Goal: Navigation & Orientation: Find specific page/section

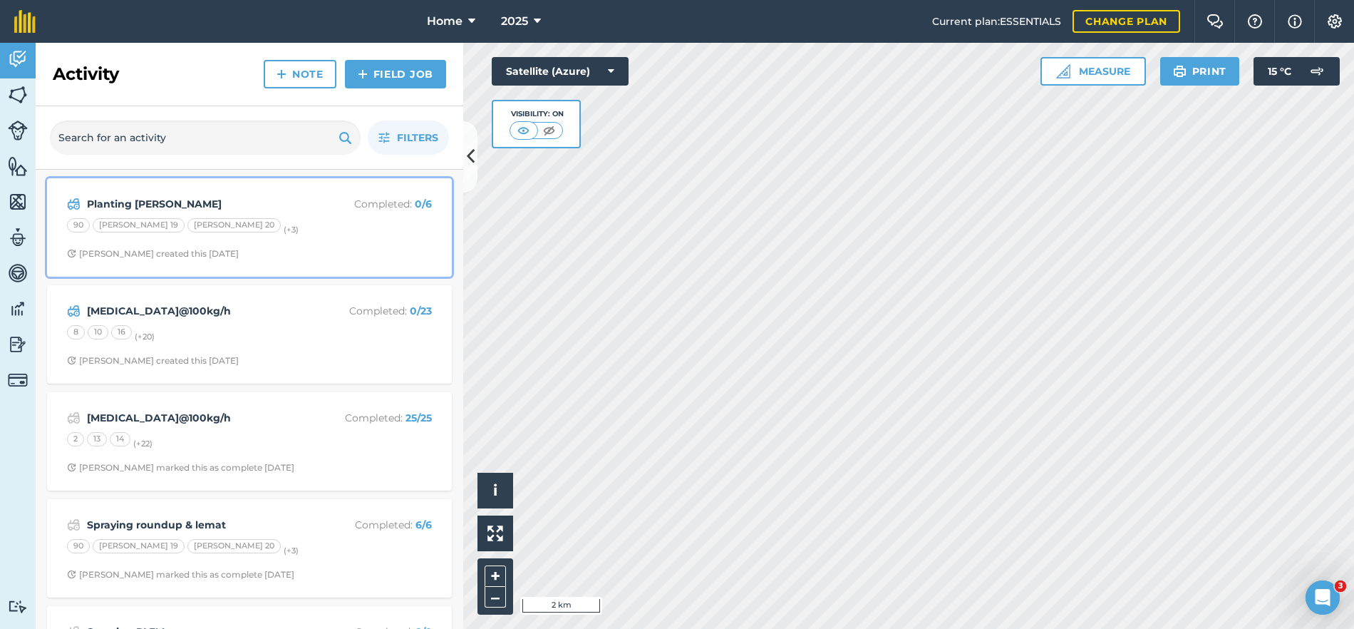
click at [368, 224] on div "90 Boyles 19 Boyles 20 (+ 3 )" at bounding box center [249, 227] width 365 height 19
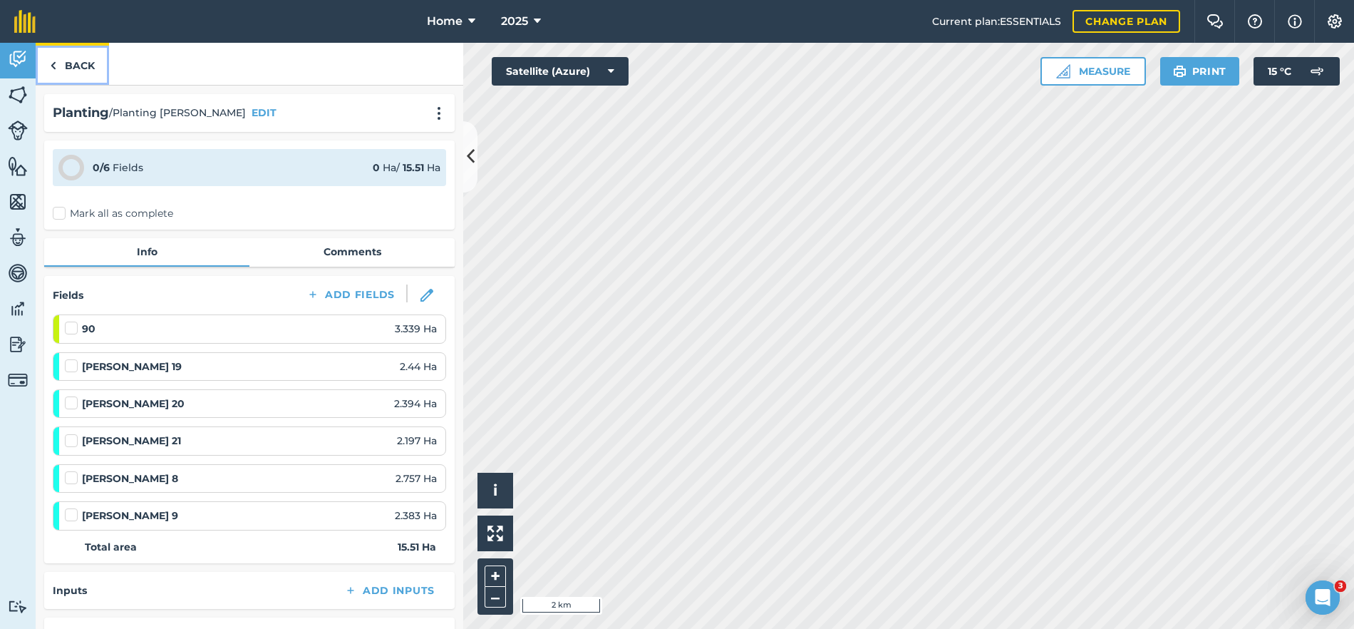
click at [91, 56] on link "Back" at bounding box center [72, 64] width 73 height 42
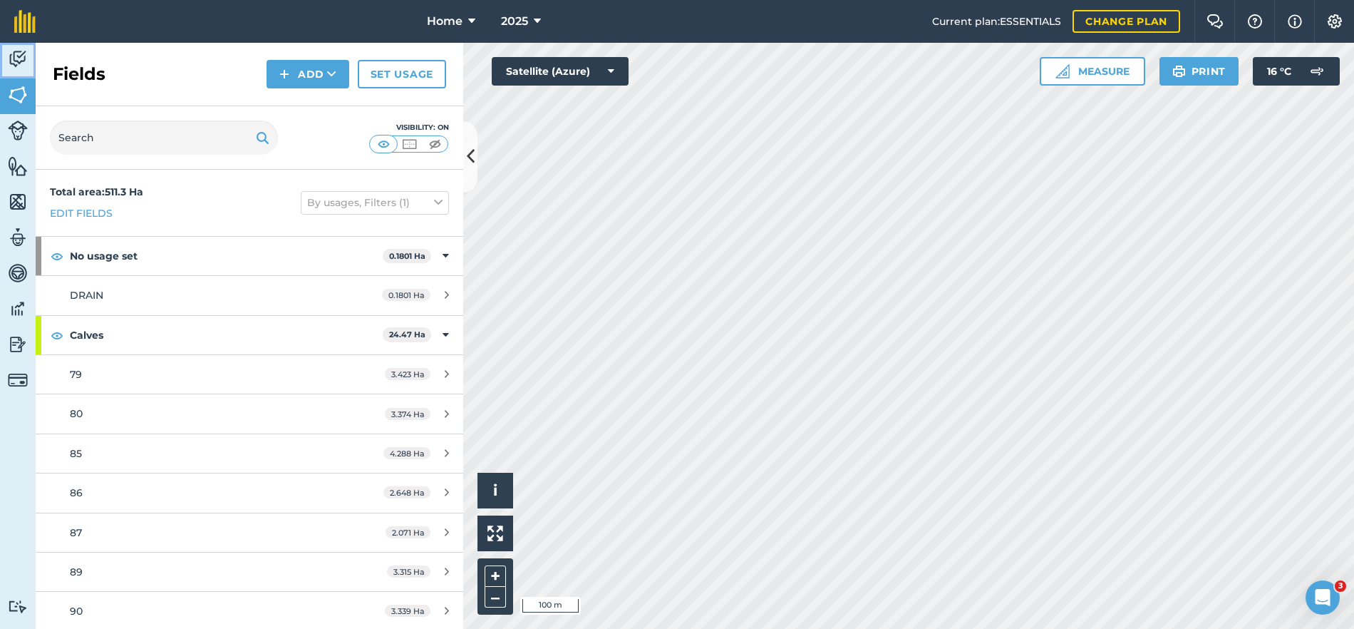
click at [19, 53] on img at bounding box center [18, 58] width 20 height 21
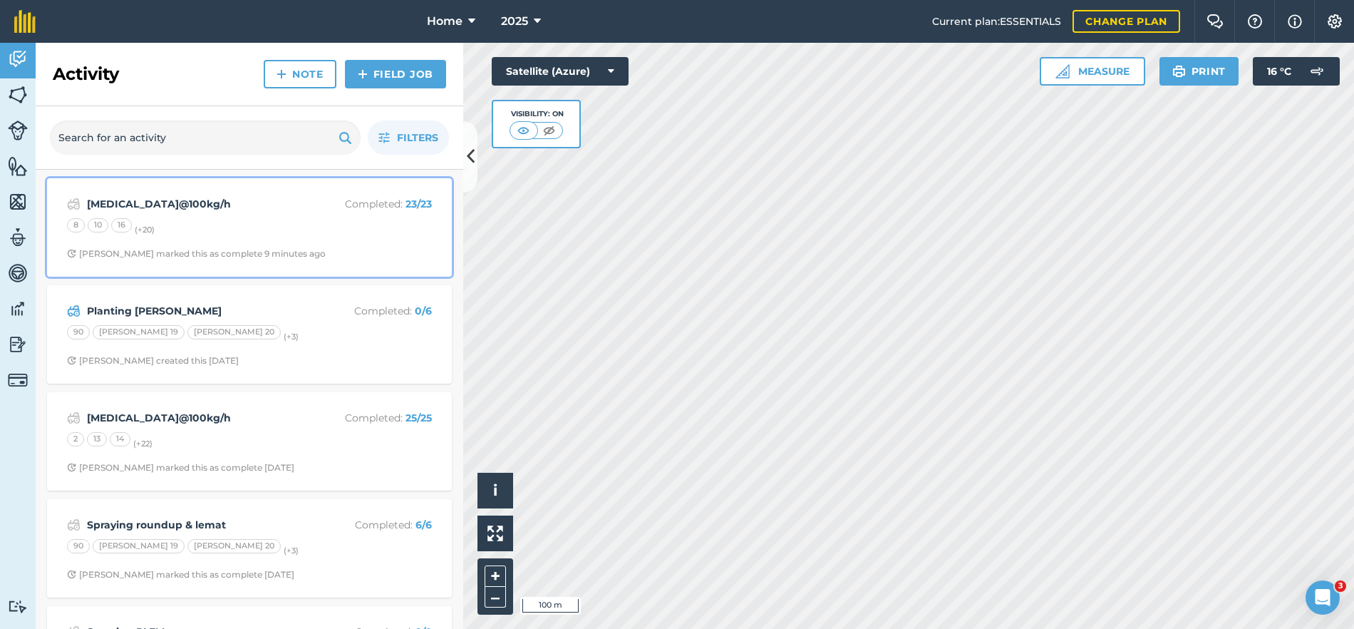
click at [239, 239] on div "Urea@100kg/h Completed : 23 / 23 8 10 16 (+ 20 ) Stephen S marked this as compl…" at bounding box center [250, 227] width 388 height 81
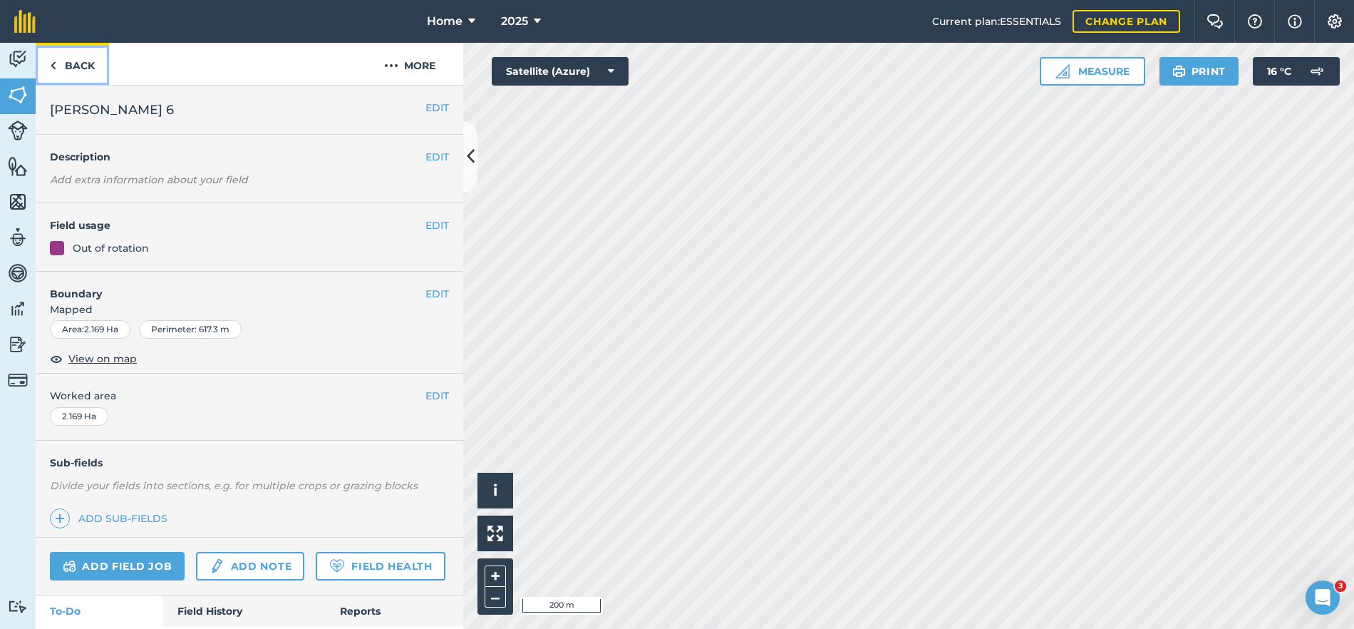
click at [98, 67] on link "Back" at bounding box center [72, 64] width 73 height 42
click at [96, 68] on link "Back" at bounding box center [72, 64] width 73 height 42
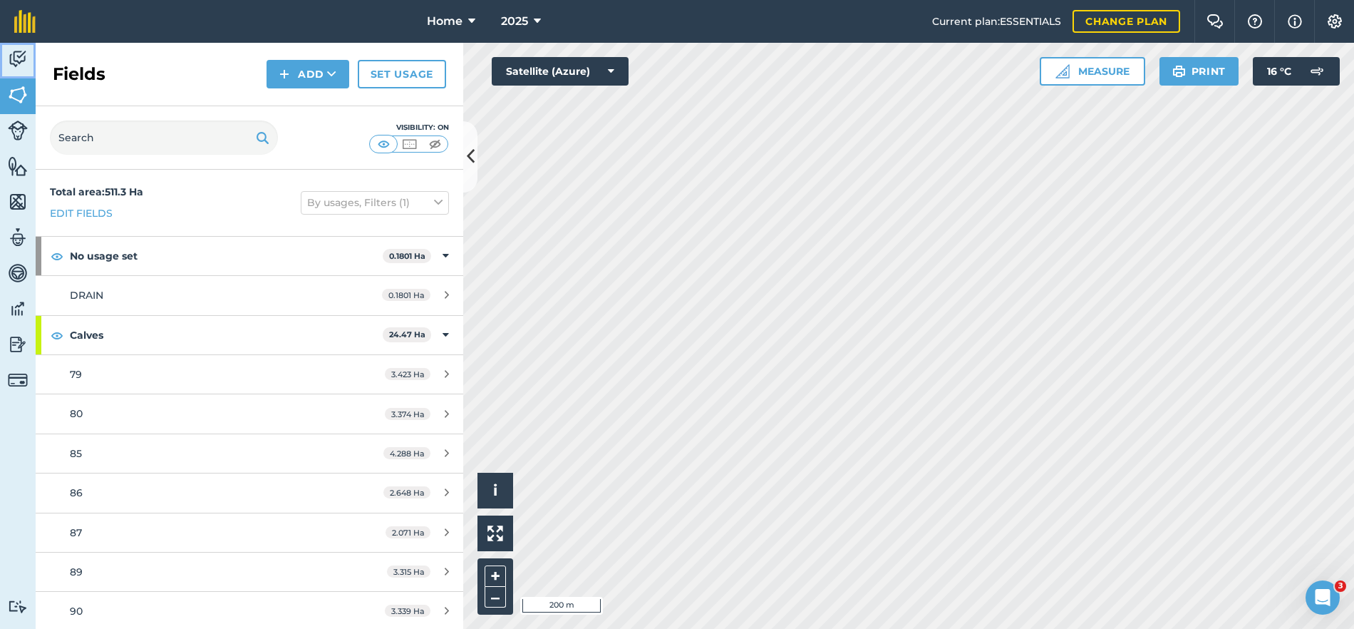
click at [24, 56] on img at bounding box center [18, 58] width 20 height 21
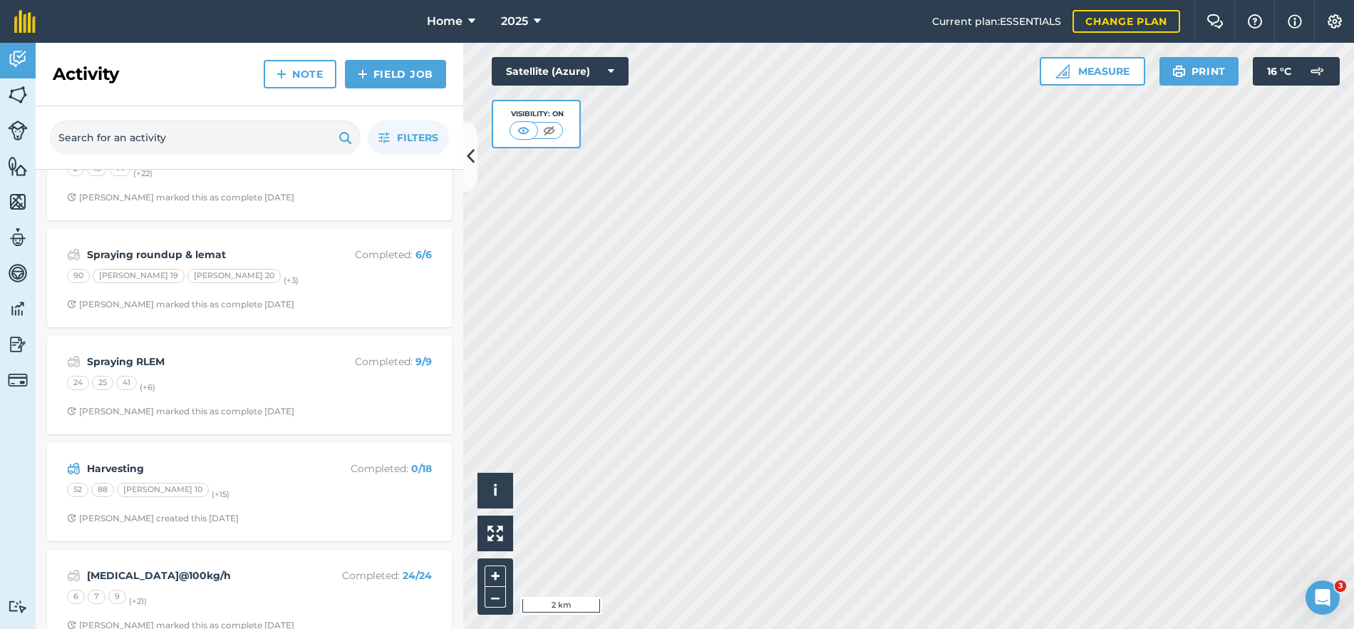
scroll to position [285, 0]
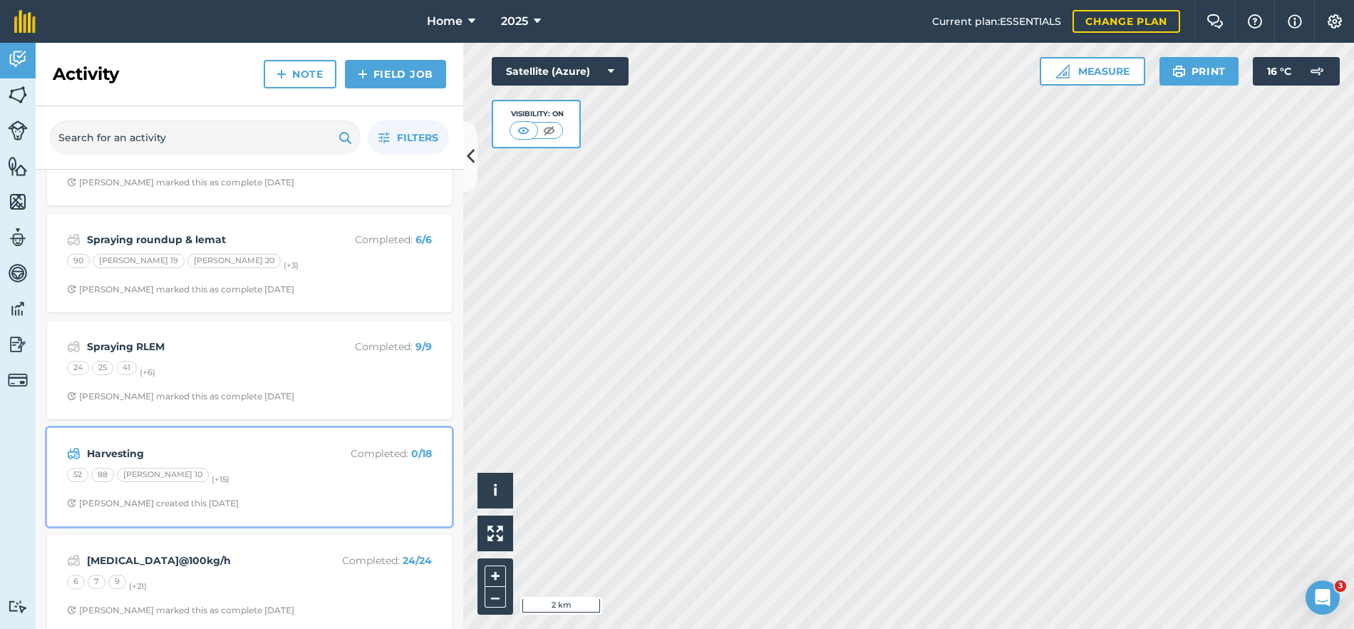
click at [281, 484] on div "52 88 Boyles 10 (+ 15 )" at bounding box center [249, 477] width 365 height 19
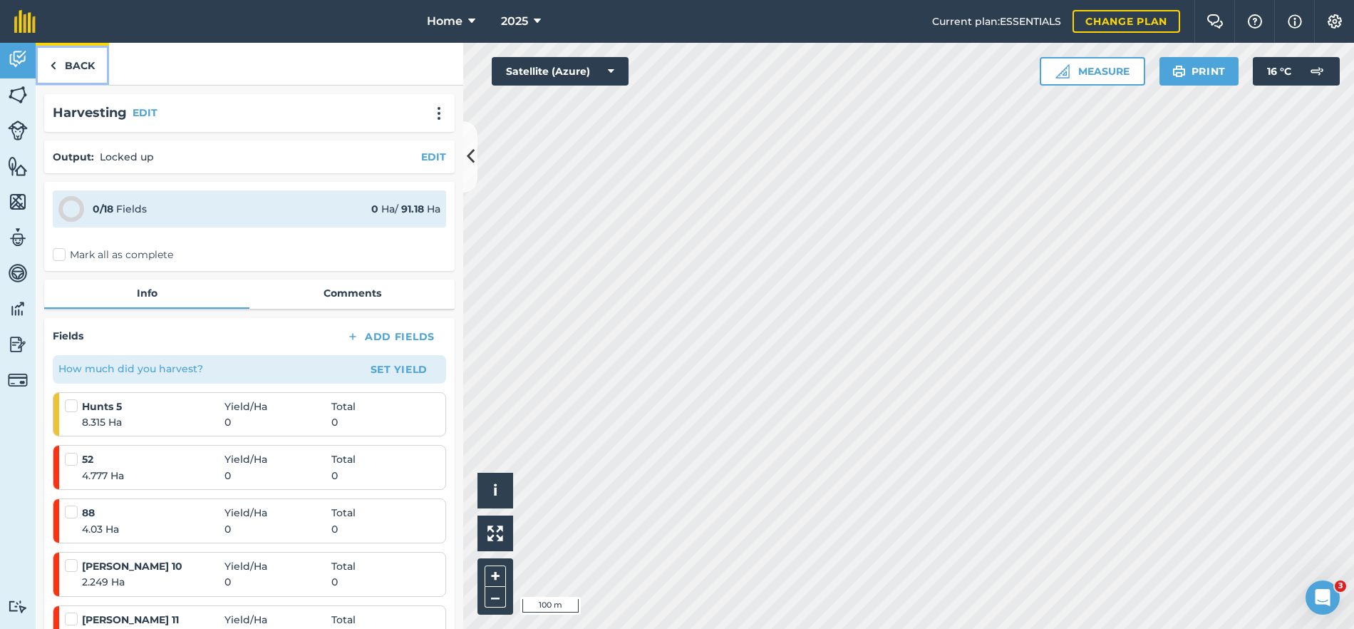
click at [78, 66] on link "Back" at bounding box center [72, 64] width 73 height 42
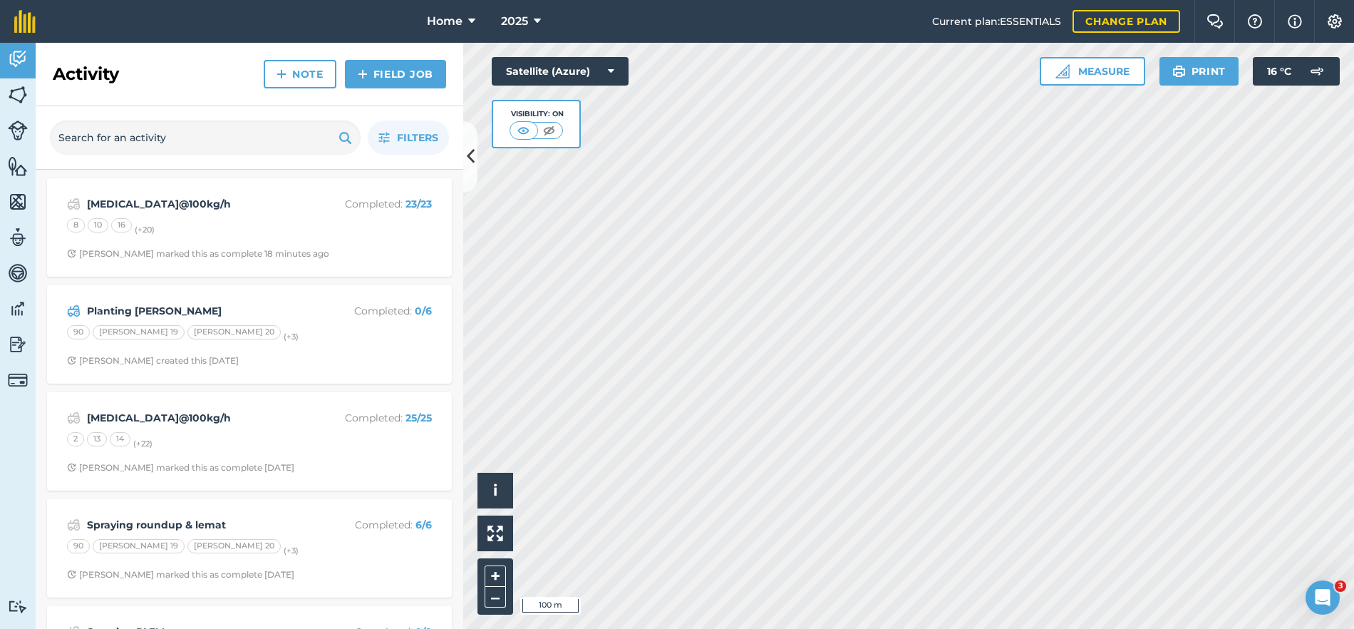
click at [78, 66] on h2 "Activity" at bounding box center [86, 74] width 66 height 23
